Goal: Information Seeking & Learning: Learn about a topic

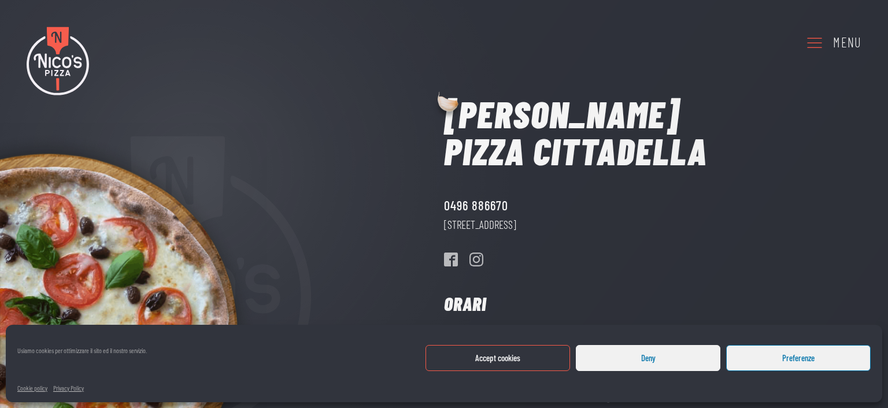
drag, startPoint x: 528, startPoint y: 364, endPoint x: 522, endPoint y: 355, distance: 11.1
click at [528, 364] on button "Accept cookies" at bounding box center [498, 358] width 145 height 26
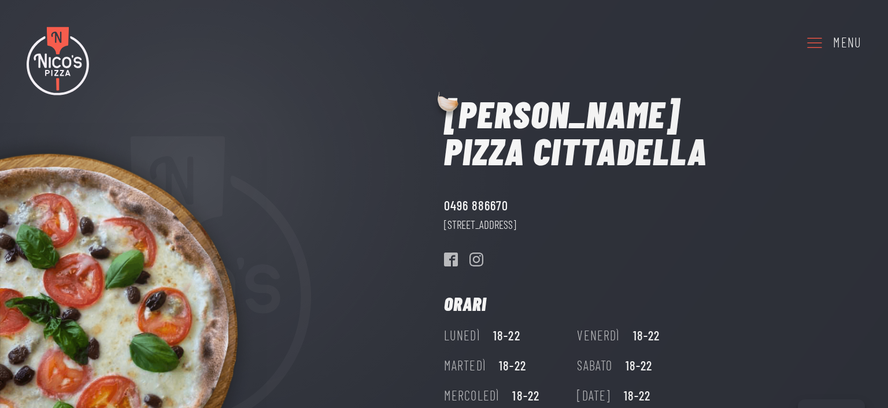
click at [848, 39] on div "Menu" at bounding box center [847, 42] width 28 height 21
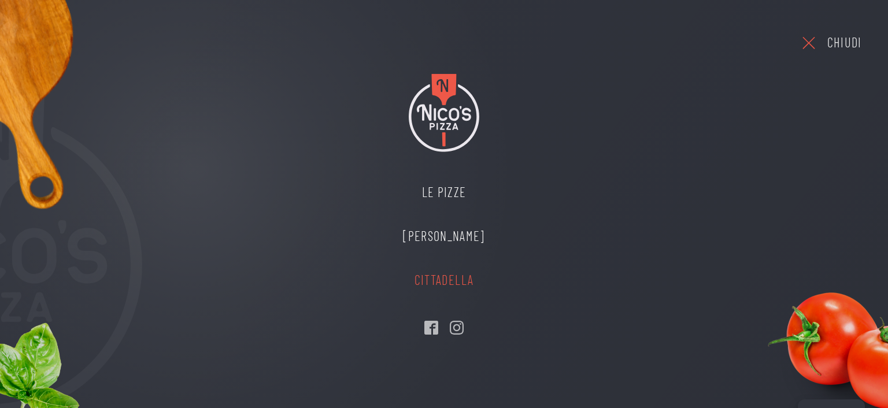
click at [452, 279] on link "Cittadella" at bounding box center [443, 280] width 105 height 44
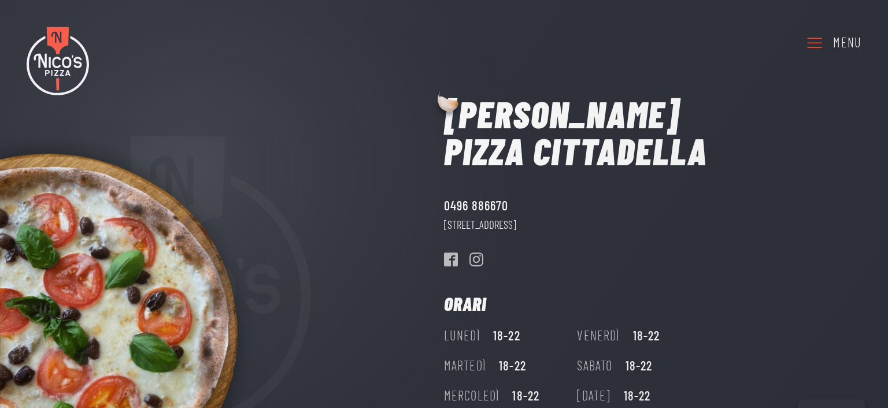
click at [841, 36] on div "Menu" at bounding box center [847, 42] width 28 height 21
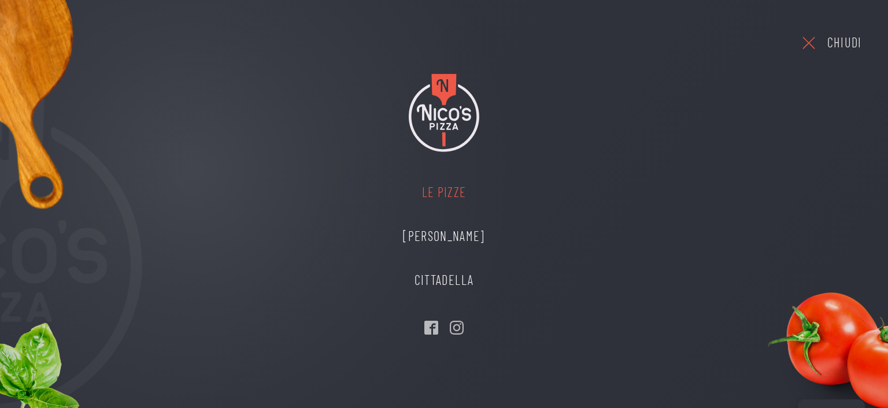
click at [445, 198] on link "Le Pizze" at bounding box center [443, 193] width 105 height 44
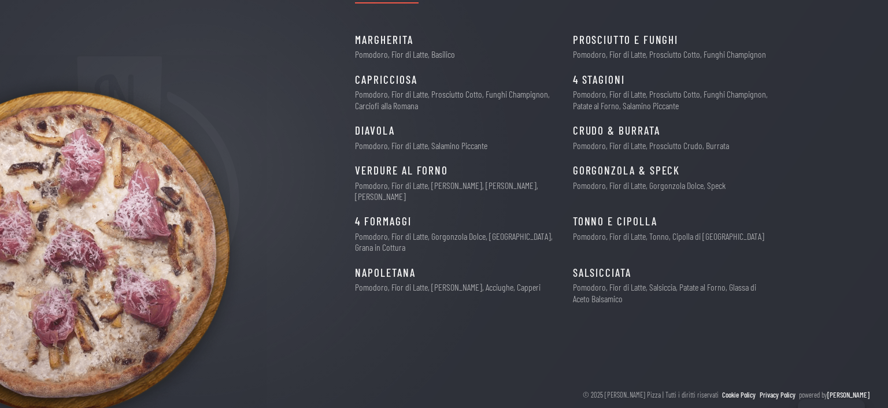
scroll to position [141, 0]
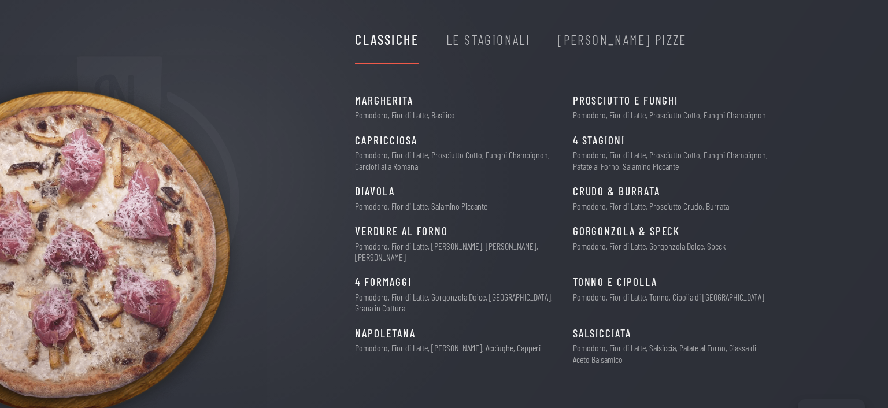
click at [497, 40] on div "Le Stagionali" at bounding box center [488, 40] width 84 height 22
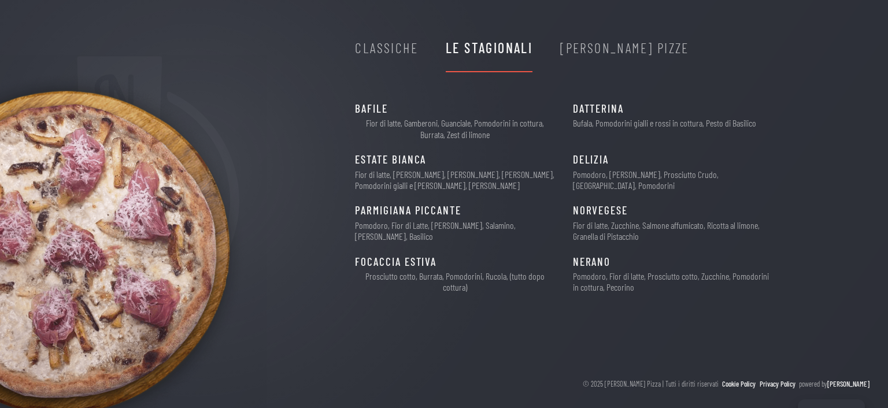
scroll to position [133, 0]
click at [592, 49] on div "Nico's Pizze" at bounding box center [624, 48] width 129 height 22
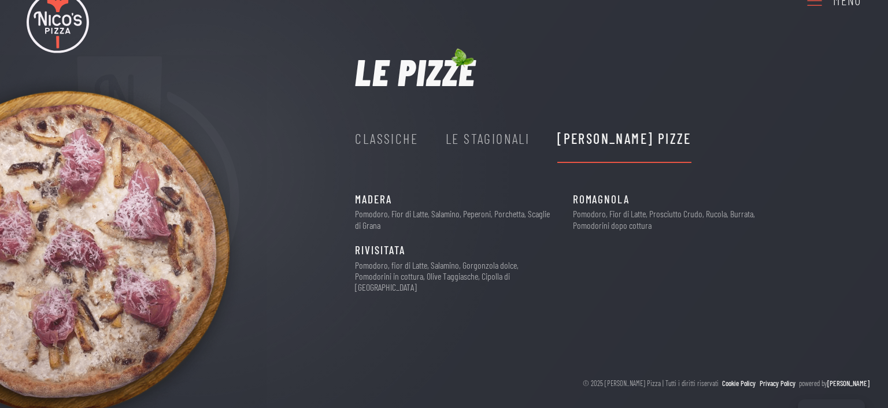
scroll to position [31, 0]
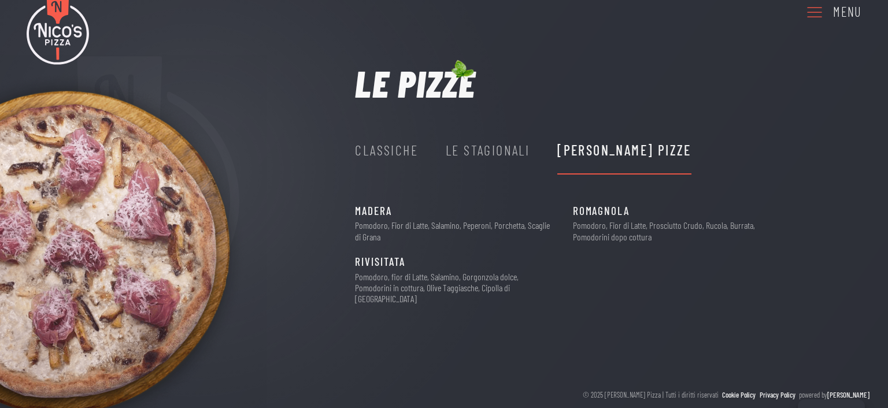
click at [476, 153] on div "Le Stagionali" at bounding box center [488, 150] width 84 height 22
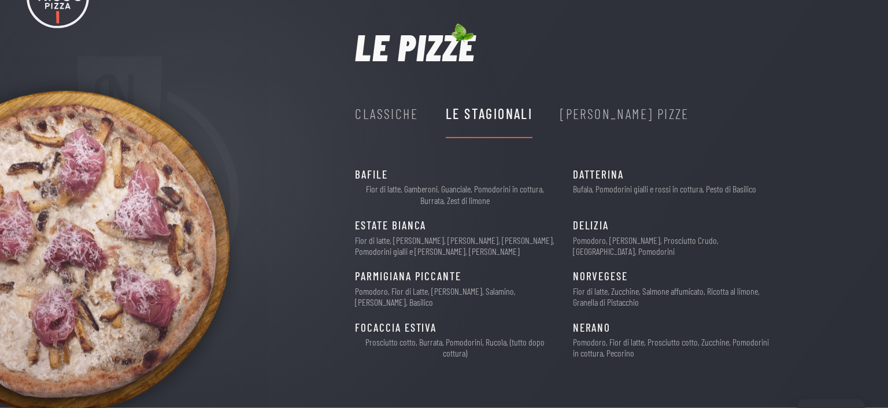
scroll to position [92, 0]
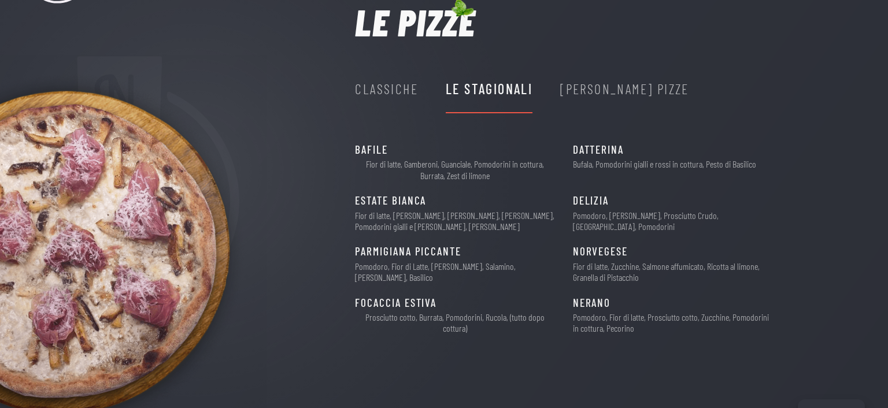
click at [594, 91] on div "Nico's Pizze" at bounding box center [624, 89] width 129 height 22
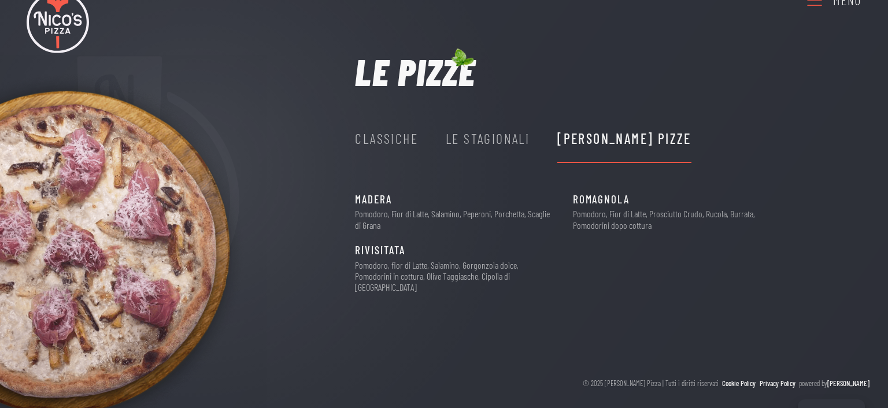
scroll to position [31, 0]
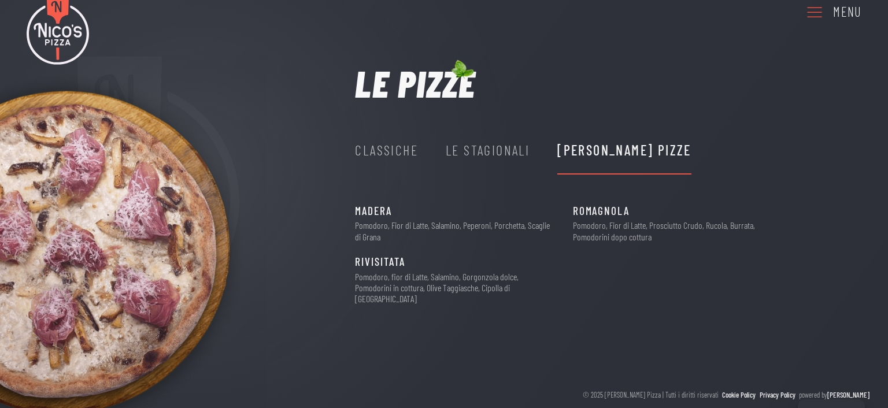
click at [390, 147] on div "Classiche" at bounding box center [386, 150] width 63 height 22
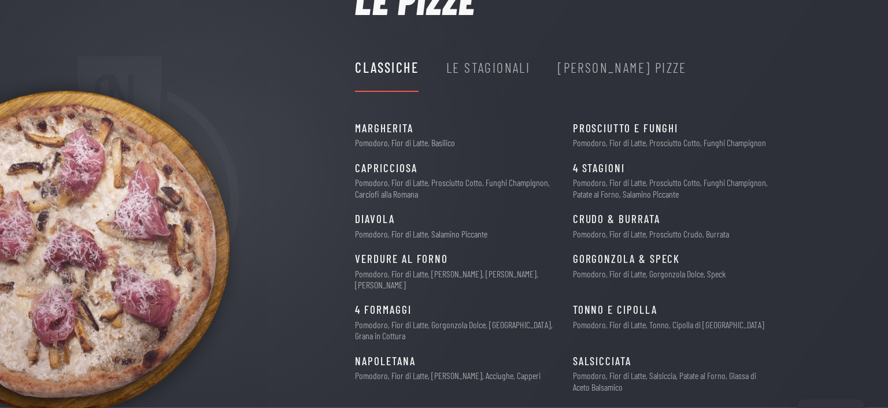
scroll to position [141, 0]
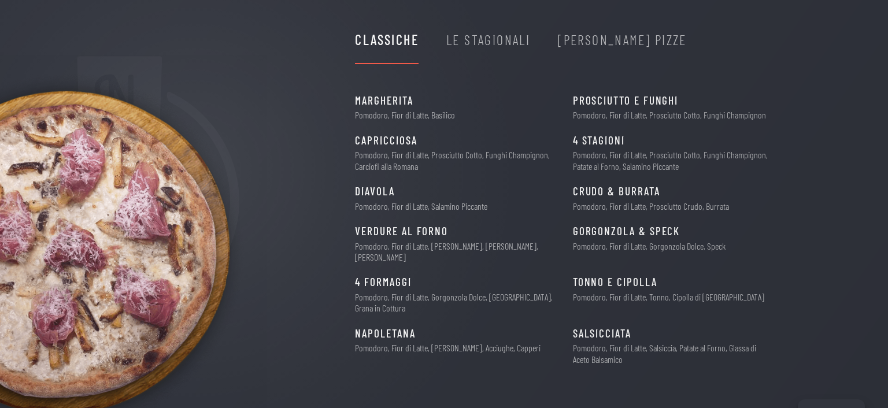
click at [587, 40] on div "Nico's Pizze" at bounding box center [622, 40] width 129 height 22
